Goal: Task Accomplishment & Management: Use online tool/utility

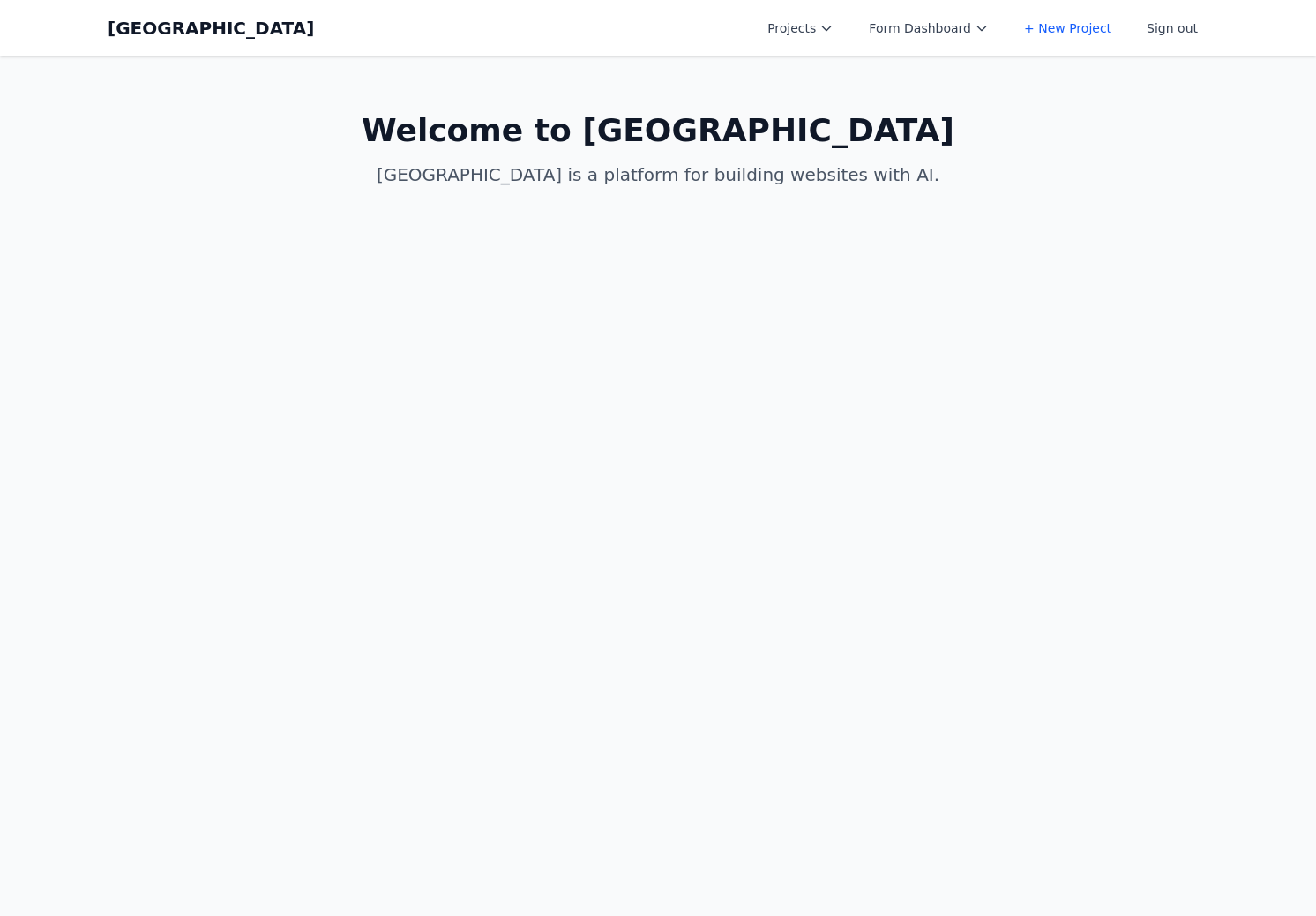
click at [791, 21] on button "Projects" at bounding box center [800, 28] width 88 height 32
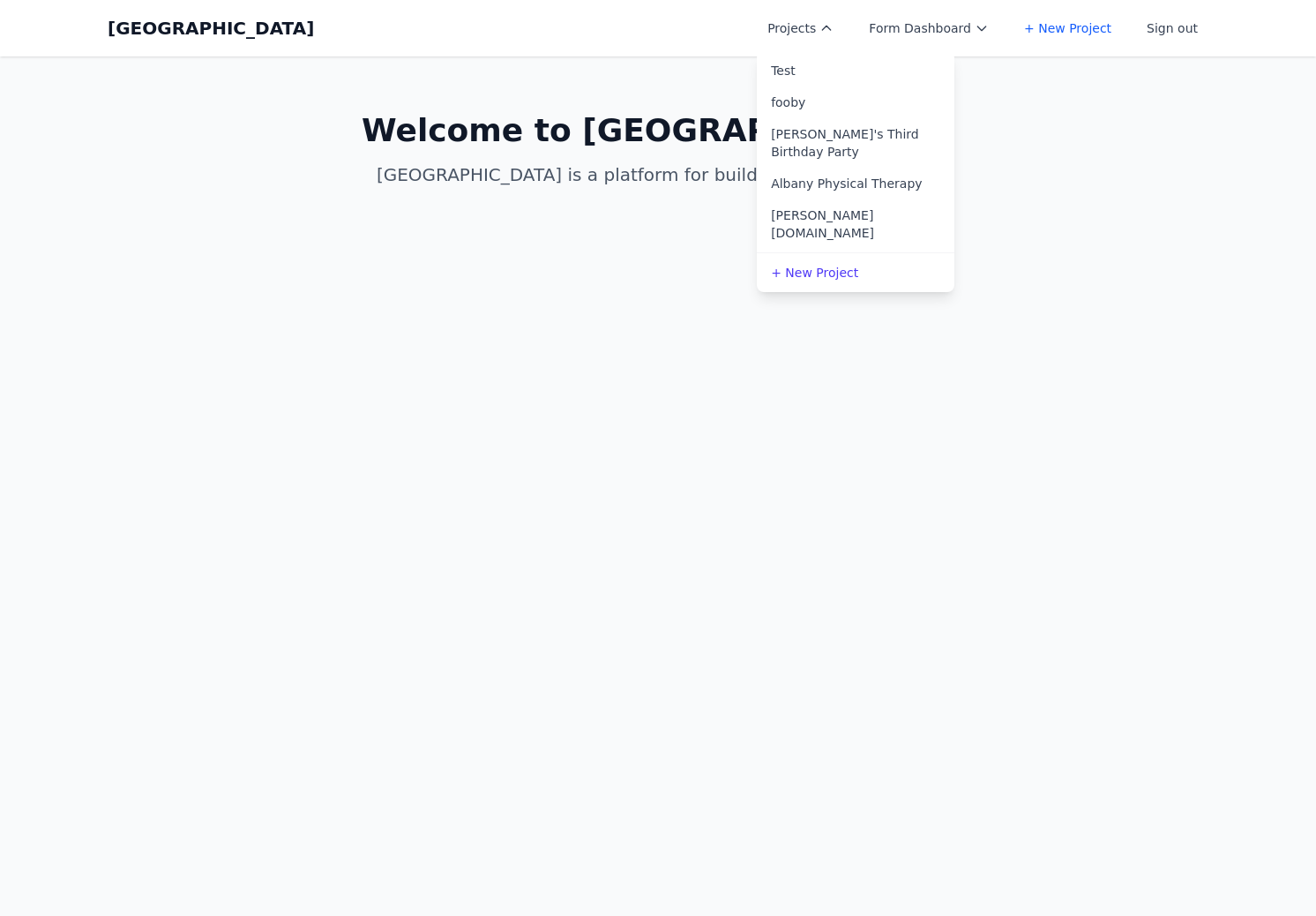
click at [788, 103] on link "fooby" at bounding box center [855, 102] width 197 height 32
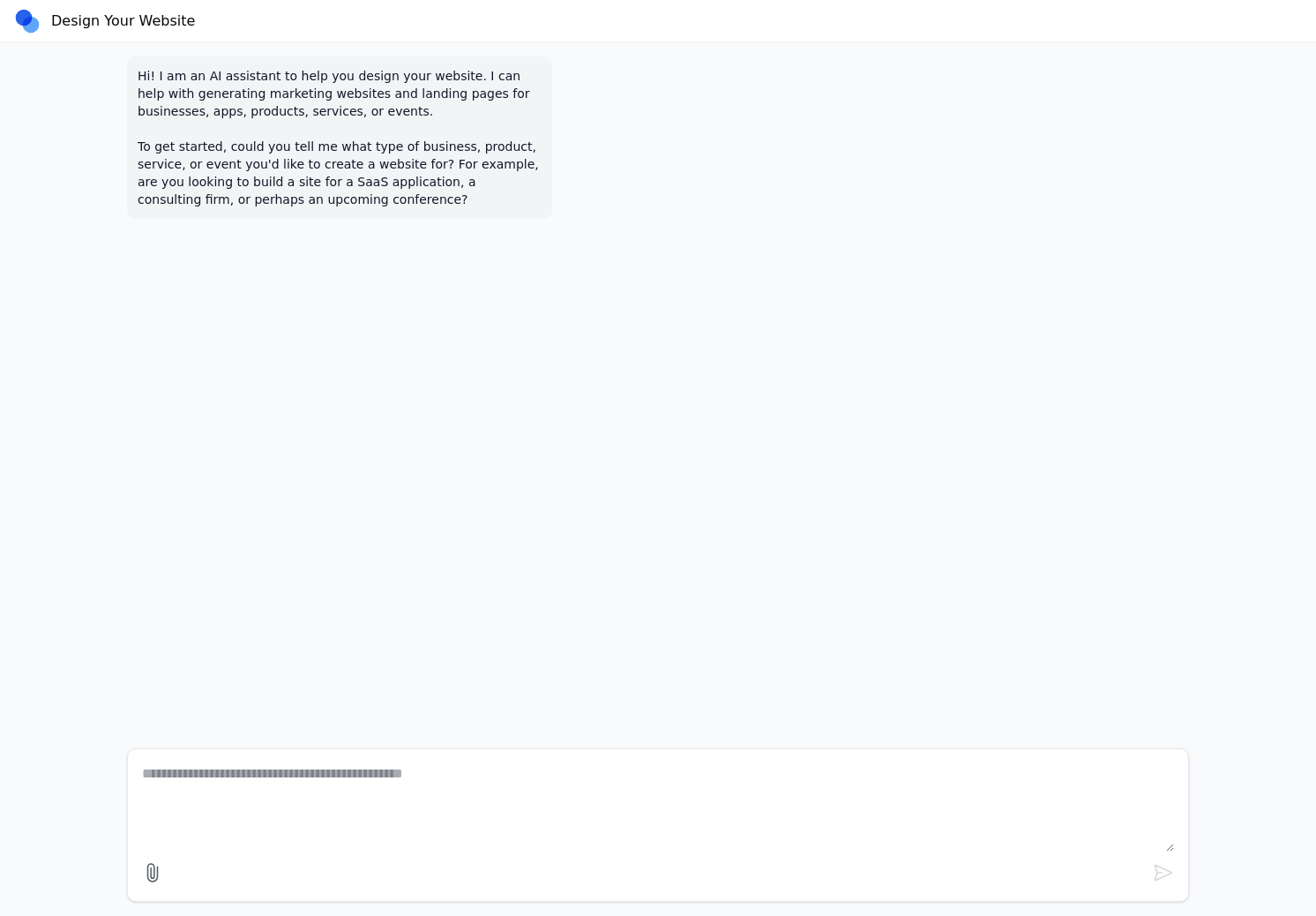
click at [243, 85] on p "Hi! I am an AI assistant to help you design your website. I can help with gener…" at bounding box center [340, 138] width 404 height 141
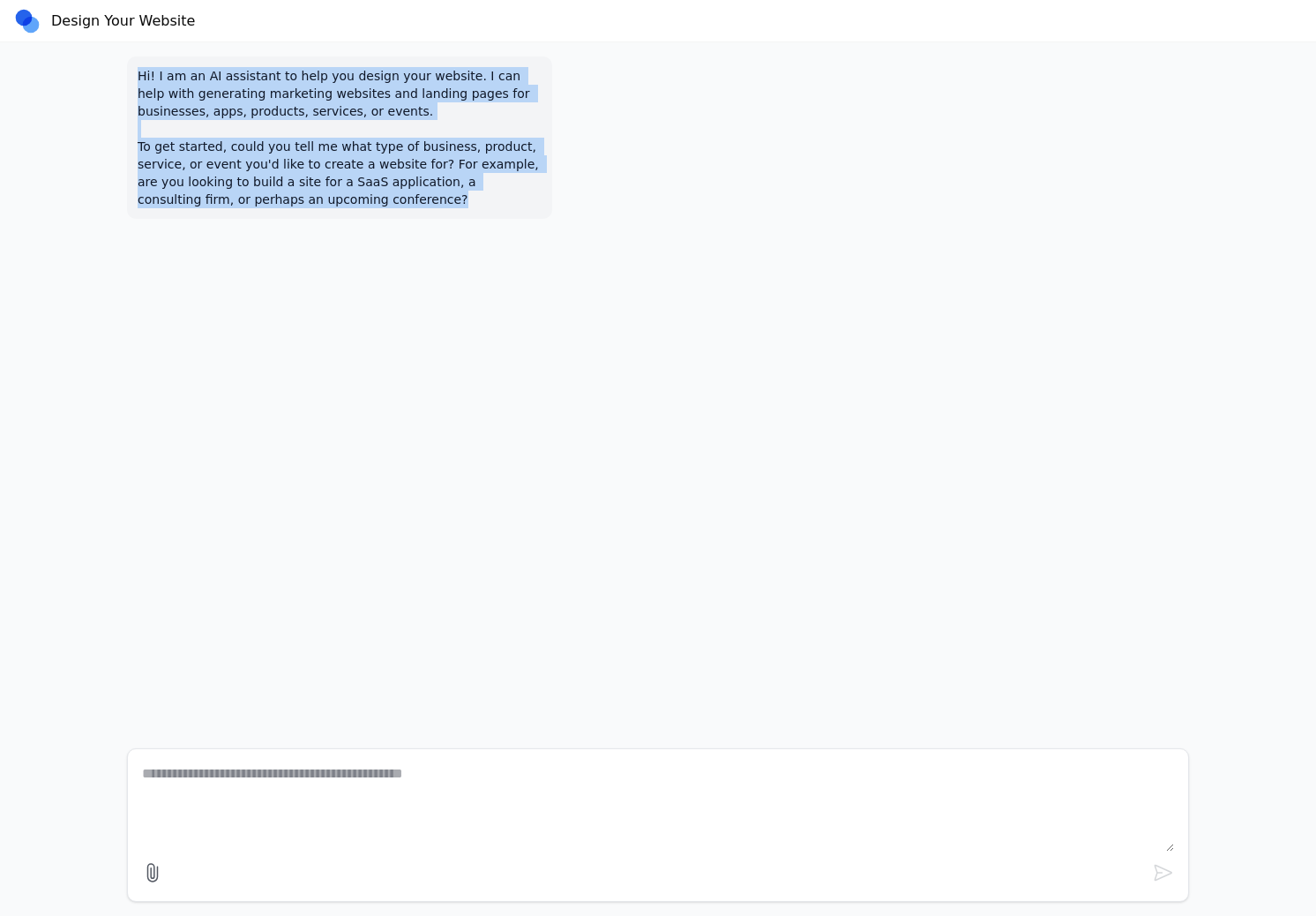
drag, startPoint x: 243, startPoint y: 85, endPoint x: 527, endPoint y: 281, distance: 345.1
click at [527, 281] on div "Hi! I am an AI assistant to help you design your website. I can help with gener…" at bounding box center [657, 388] width 1090 height 692
click at [710, 94] on div "Hi! I am an AI assistant to help you design your website. I can help with gener…" at bounding box center [658, 138] width 1062 height 163
drag, startPoint x: 468, startPoint y: 74, endPoint x: 669, endPoint y: 325, distance: 321.6
click at [666, 324] on div "Hi! I am an AI assistant to help you design your website. I can help with gener…" at bounding box center [657, 388] width 1090 height 692
